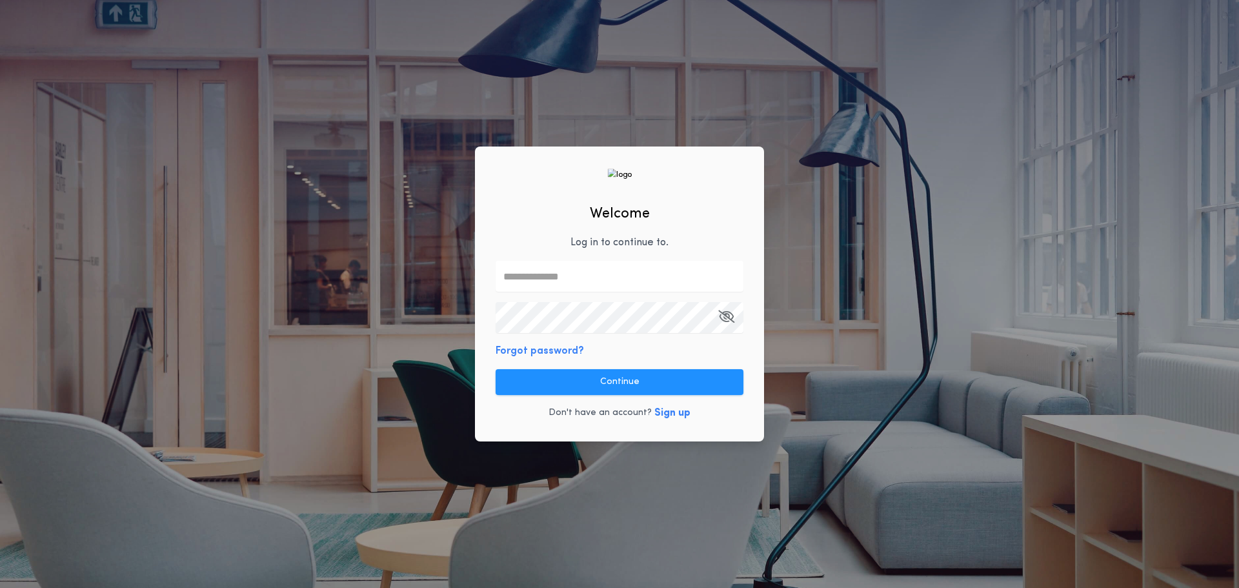
click at [554, 353] on button "Forgot password?" at bounding box center [540, 350] width 88 height 15
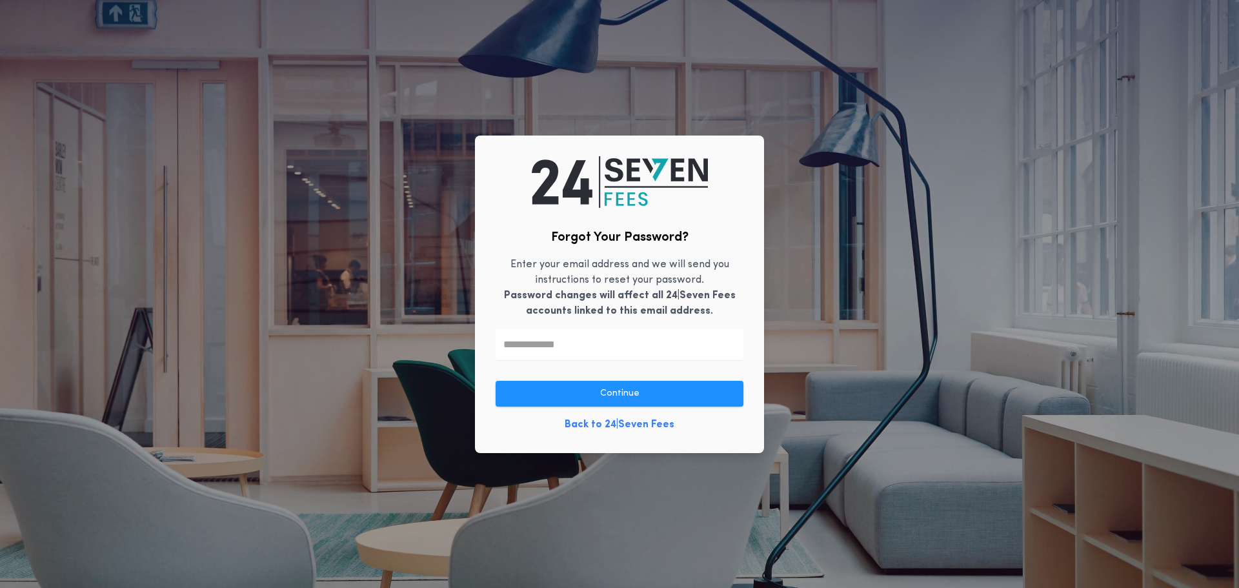
click at [554, 353] on input "text" at bounding box center [620, 344] width 248 height 31
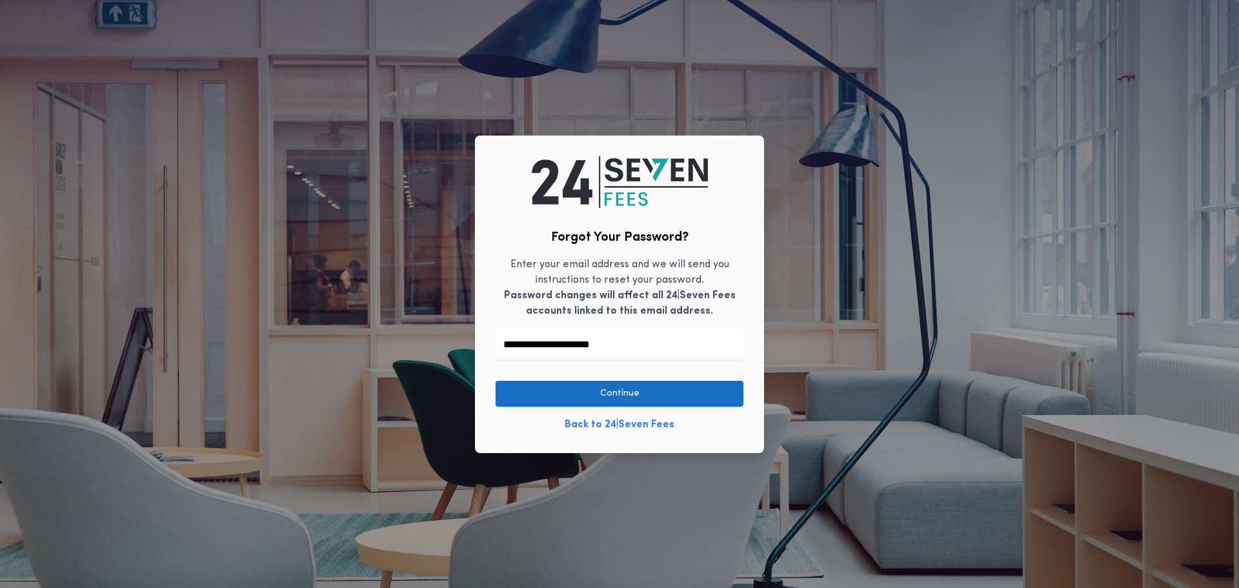
type input "**********"
click at [582, 398] on button "Continue" at bounding box center [620, 394] width 248 height 26
